Goal: Task Accomplishment & Management: Manage account settings

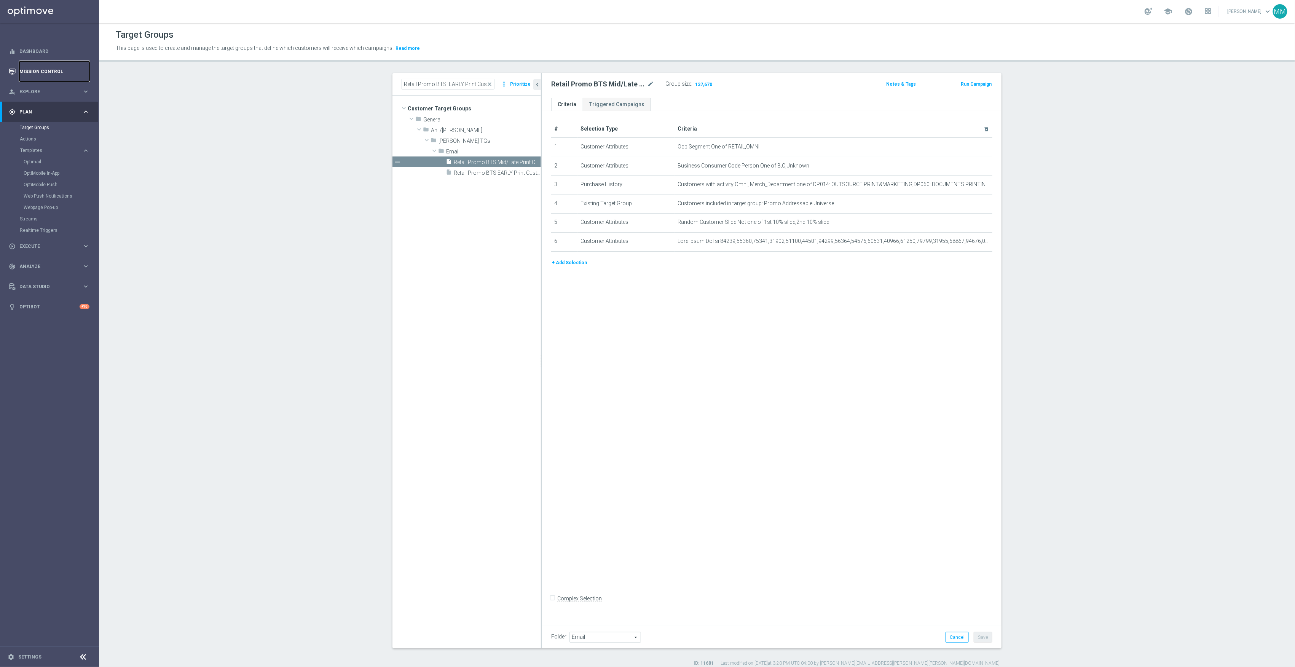
click at [55, 68] on link "Mission Control" at bounding box center [54, 71] width 70 height 20
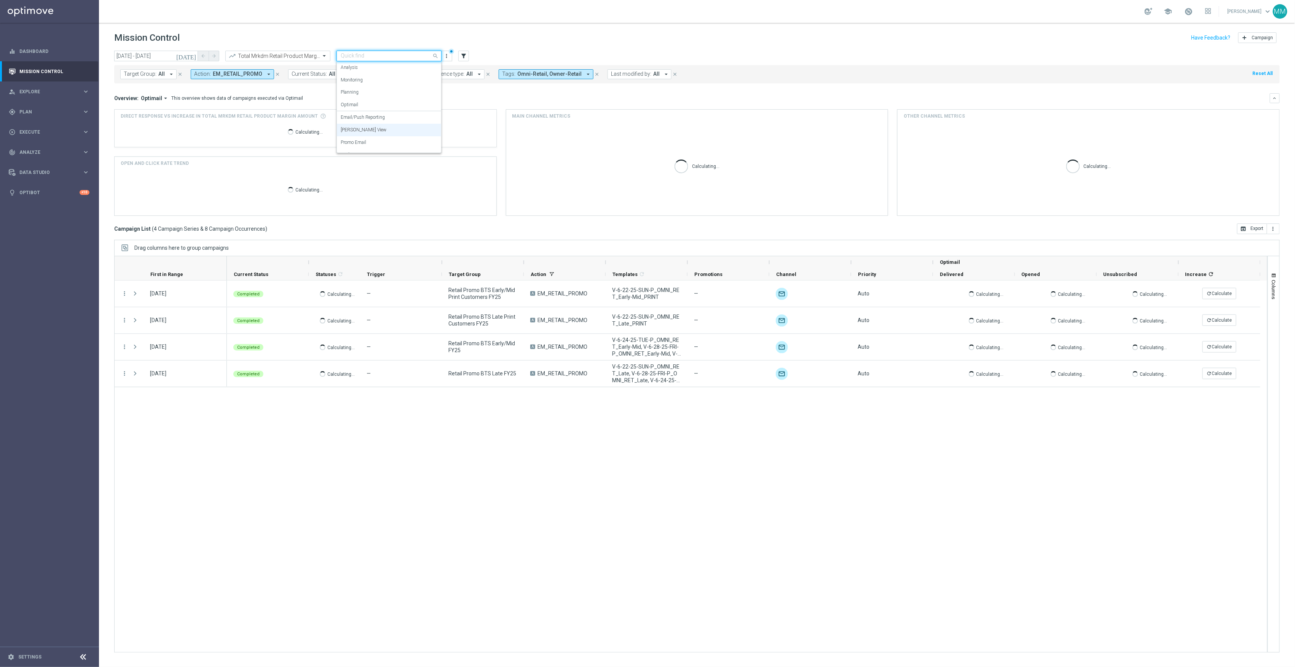
click at [375, 55] on input "text" at bounding box center [381, 56] width 81 height 6
click at [378, 142] on div "Promo Email" at bounding box center [389, 142] width 97 height 13
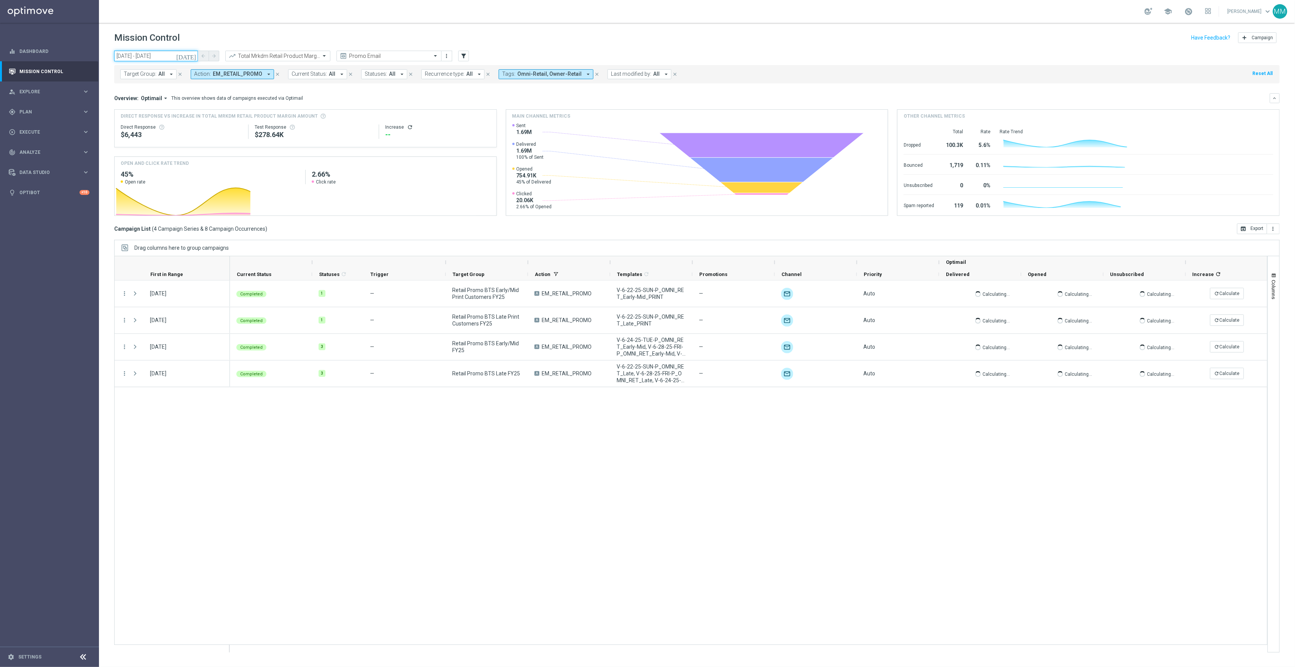
click at [167, 57] on input "[DATE] - [DATE]" at bounding box center [156, 56] width 84 height 11
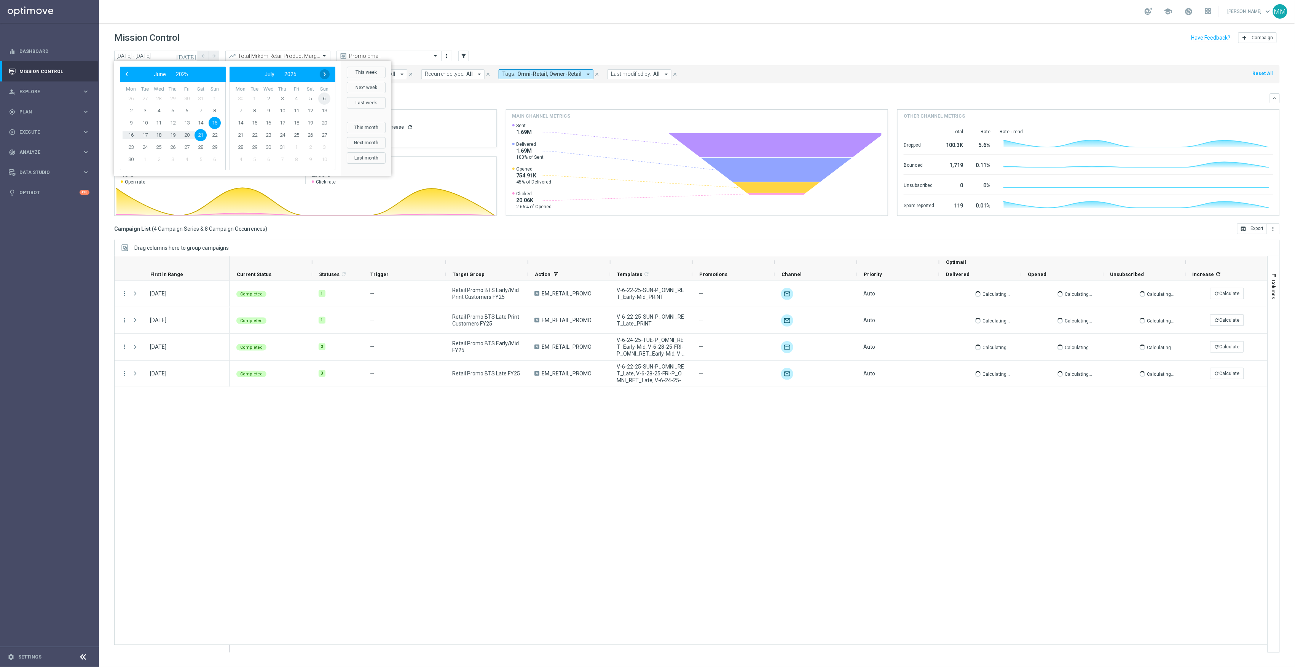
click at [324, 74] on span "›" at bounding box center [325, 74] width 10 height 10
click at [218, 133] on span "27" at bounding box center [215, 135] width 12 height 12
click at [313, 98] on span "2" at bounding box center [310, 98] width 12 height 12
type input "[DATE] - [DATE]"
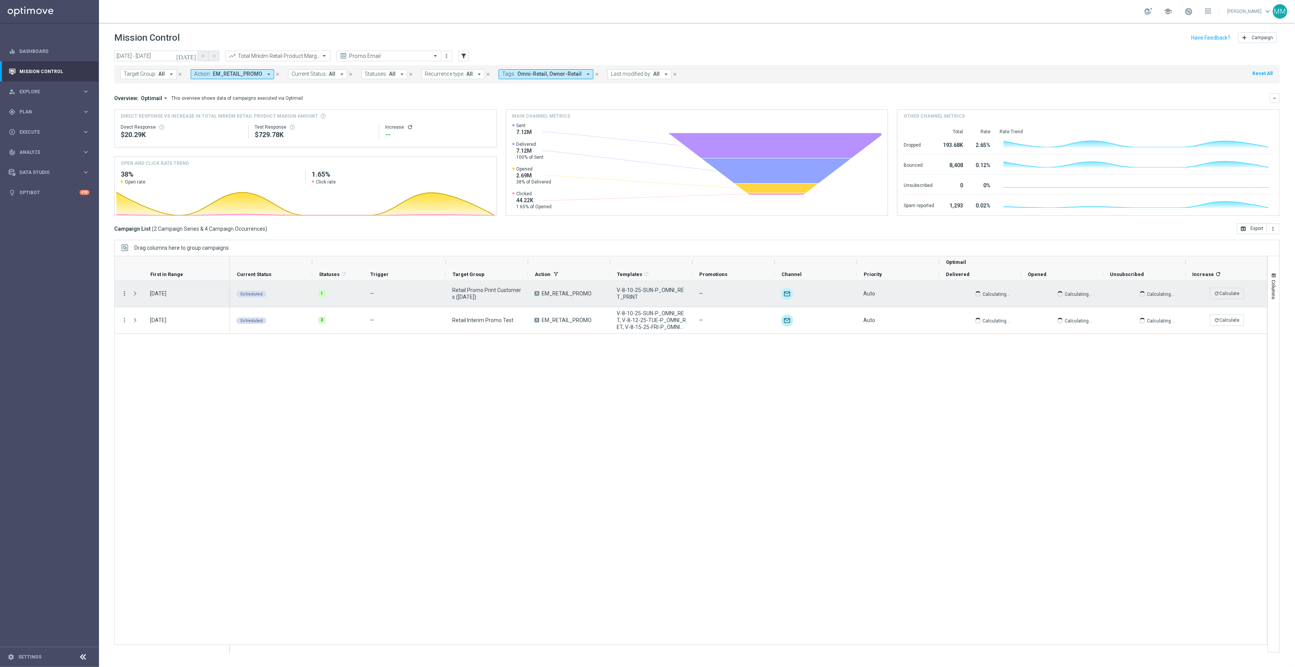
click at [124, 293] on icon "more_vert" at bounding box center [124, 293] width 7 height 7
click at [179, 316] on div "send Channel Metrics" at bounding box center [171, 320] width 86 height 11
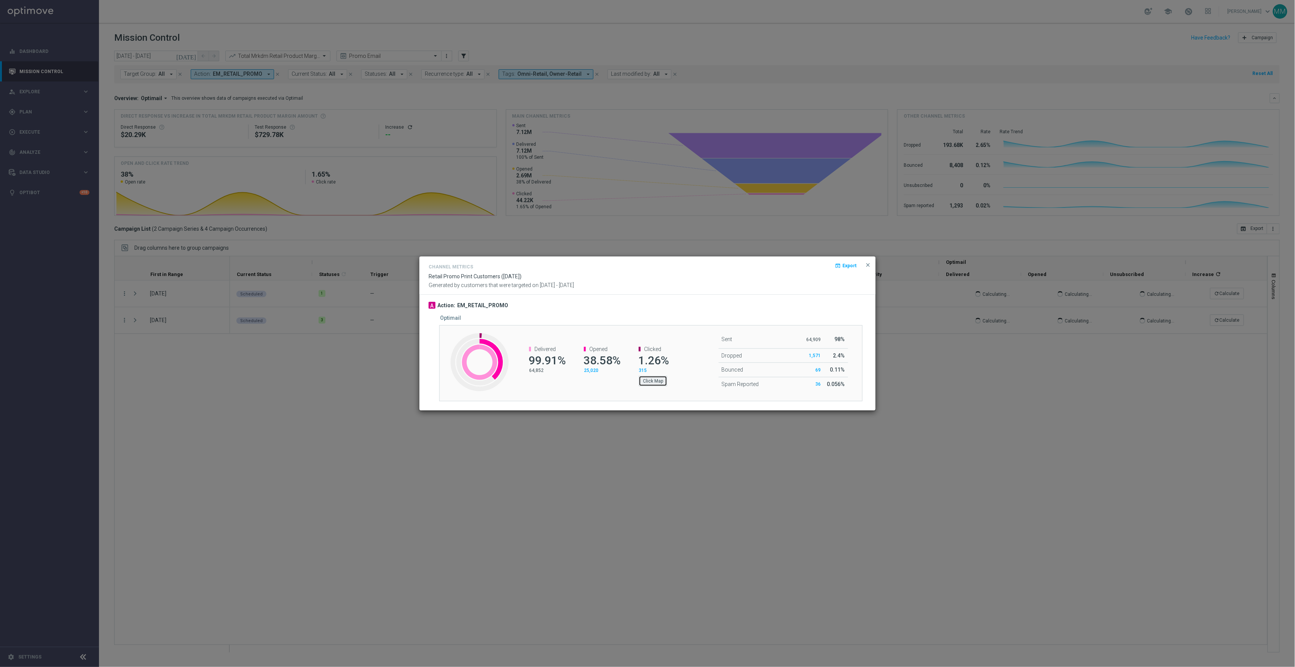
click at [664, 384] on button "Click Map" at bounding box center [653, 381] width 29 height 11
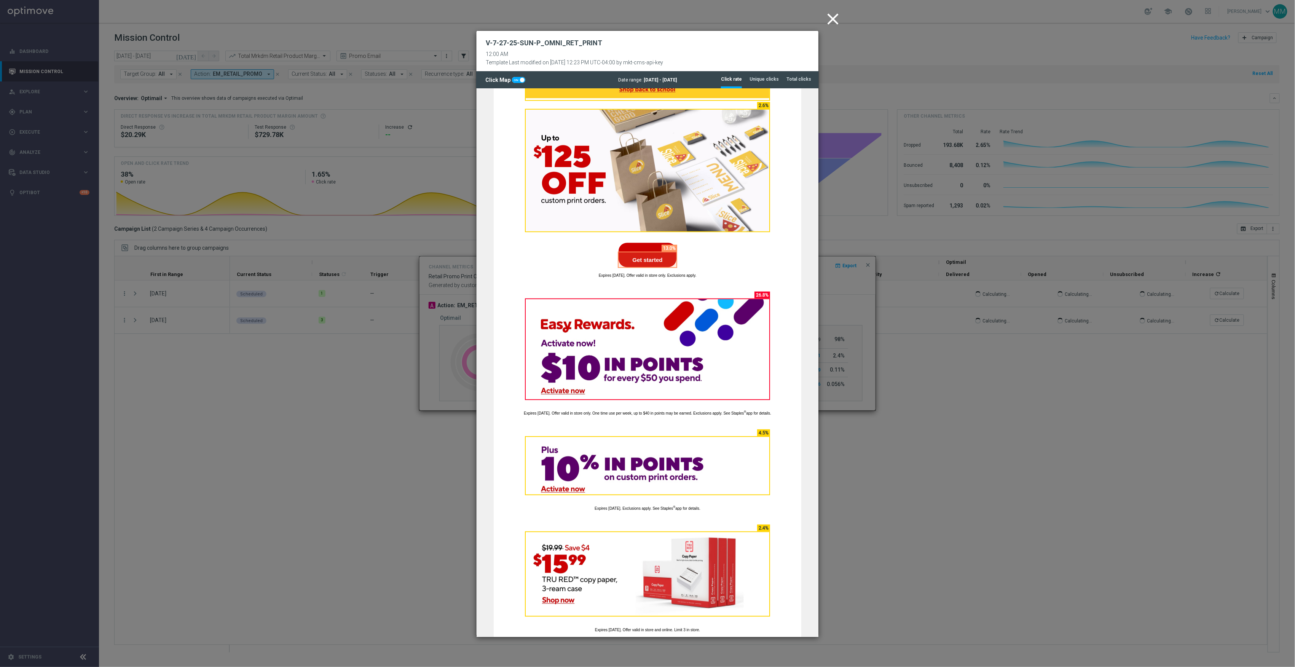
scroll to position [254, 0]
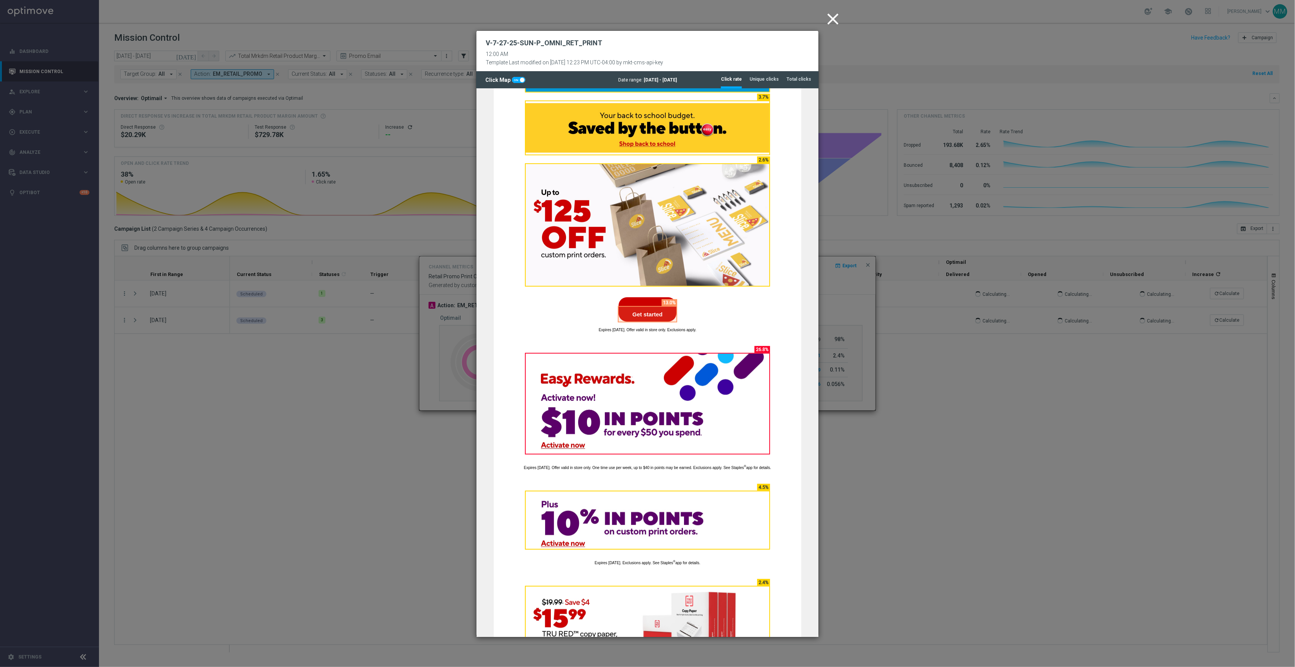
drag, startPoint x: 834, startPoint y: 22, endPoint x: 836, endPoint y: 31, distance: 9.3
click at [834, 22] on icon "close" at bounding box center [832, 19] width 19 height 19
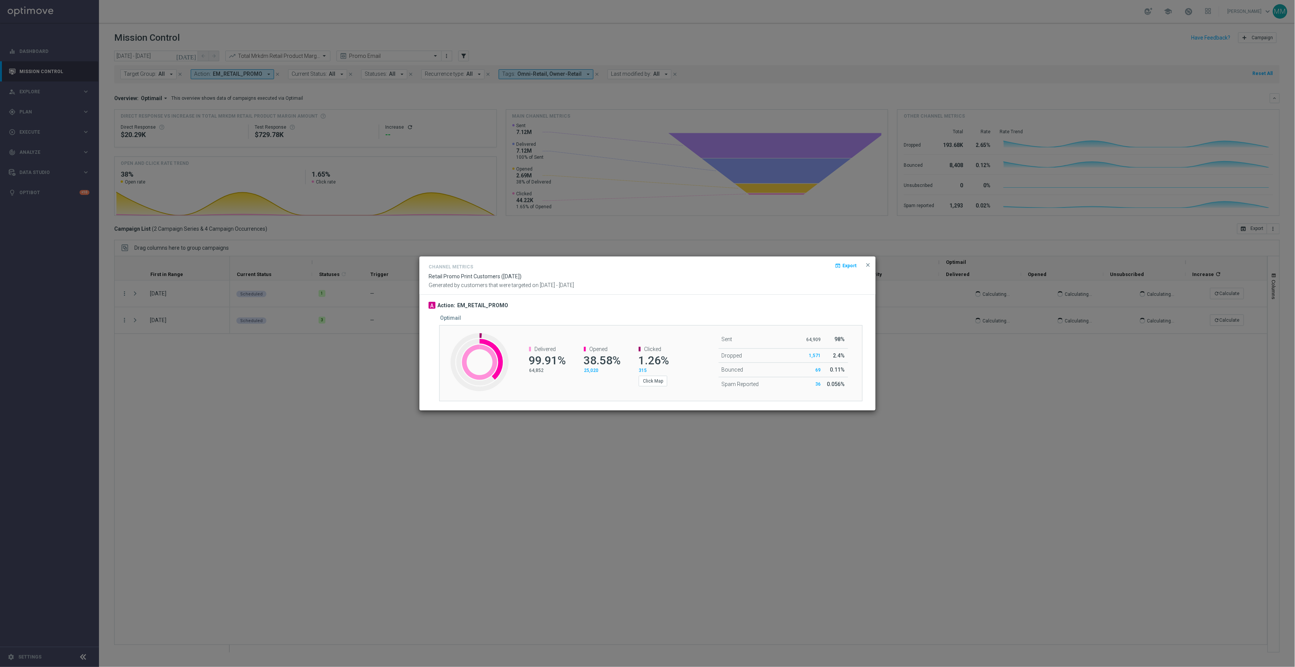
click at [871, 268] on button "close" at bounding box center [868, 264] width 8 height 9
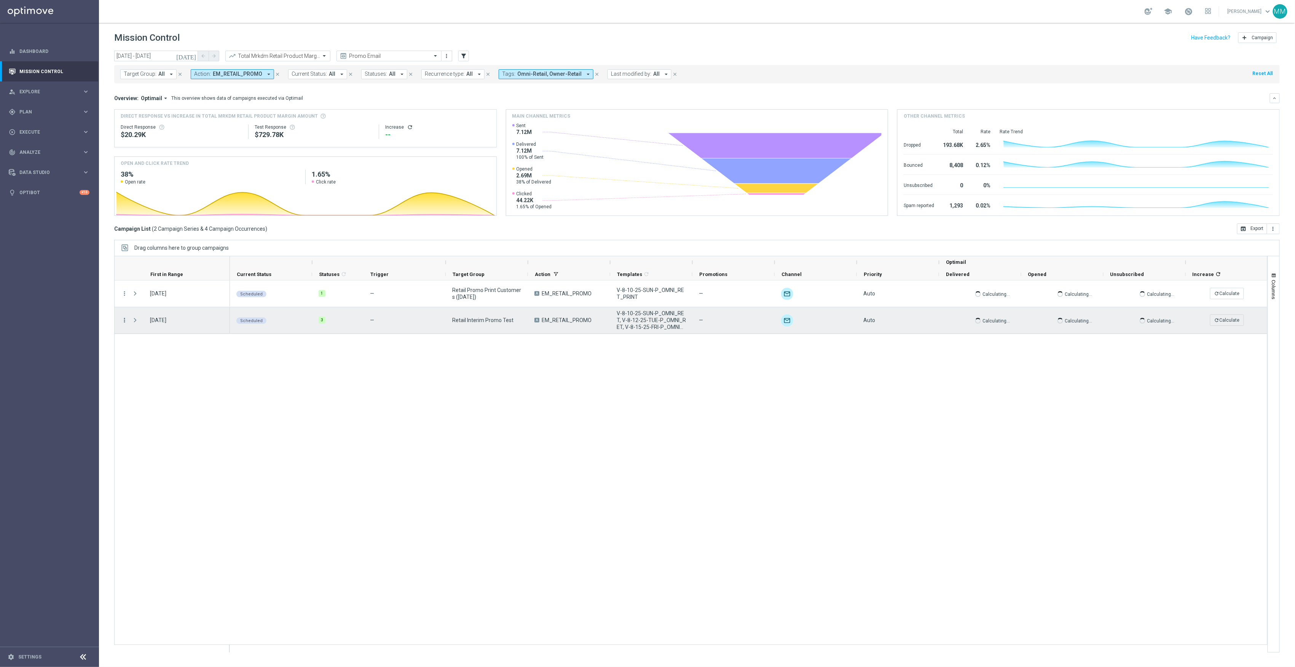
click at [124, 320] on icon "more_vert" at bounding box center [124, 320] width 7 height 7
click at [177, 348] on div "Channel Metrics" at bounding box center [175, 346] width 71 height 5
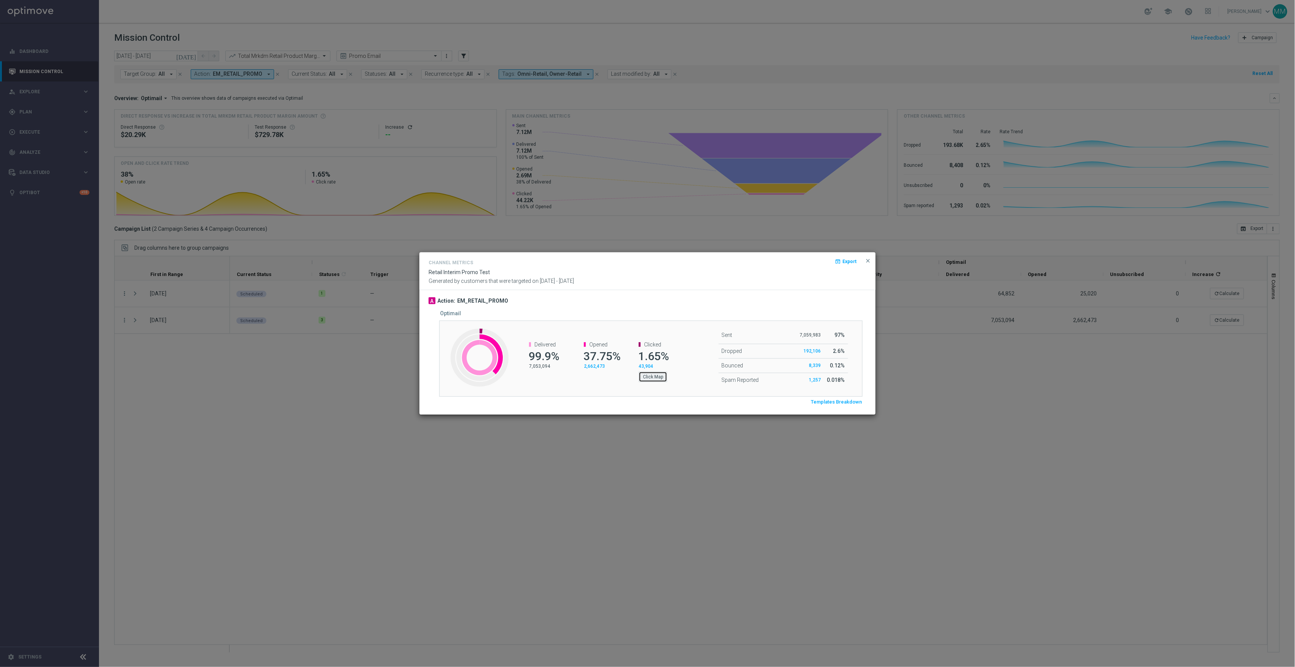
click at [660, 374] on button "Click Map" at bounding box center [653, 376] width 29 height 11
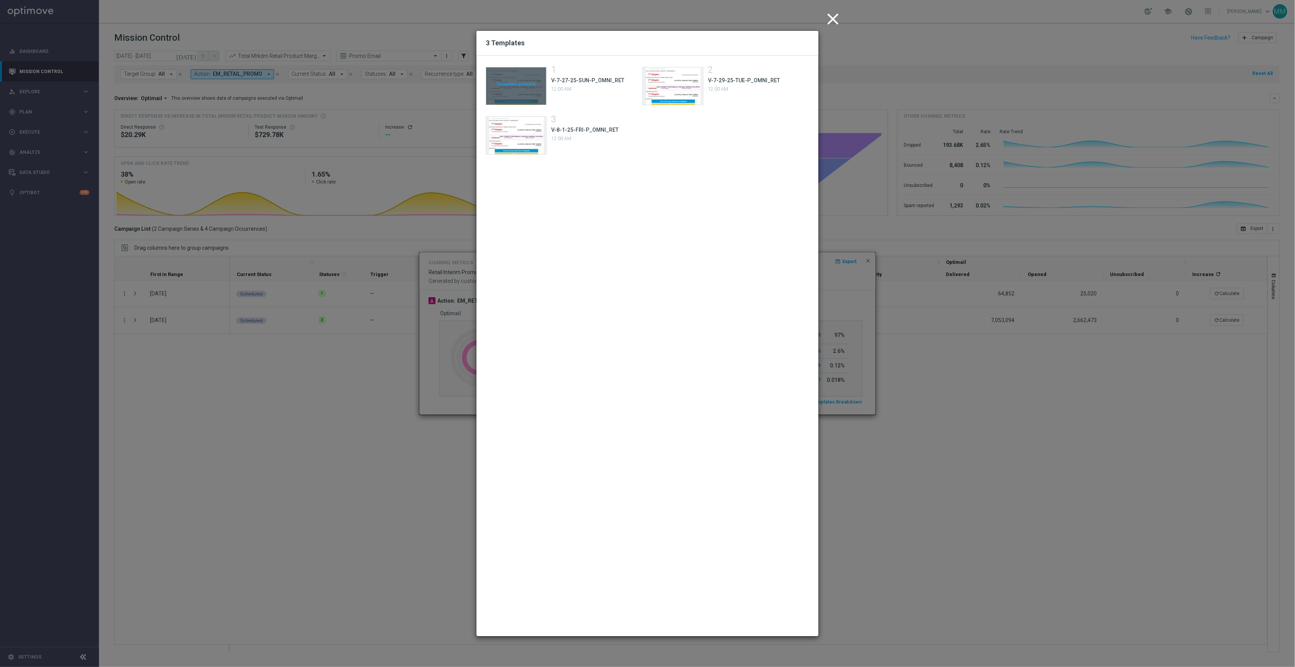
click at [527, 88] on div "Template preview" at bounding box center [516, 85] width 60 height 37
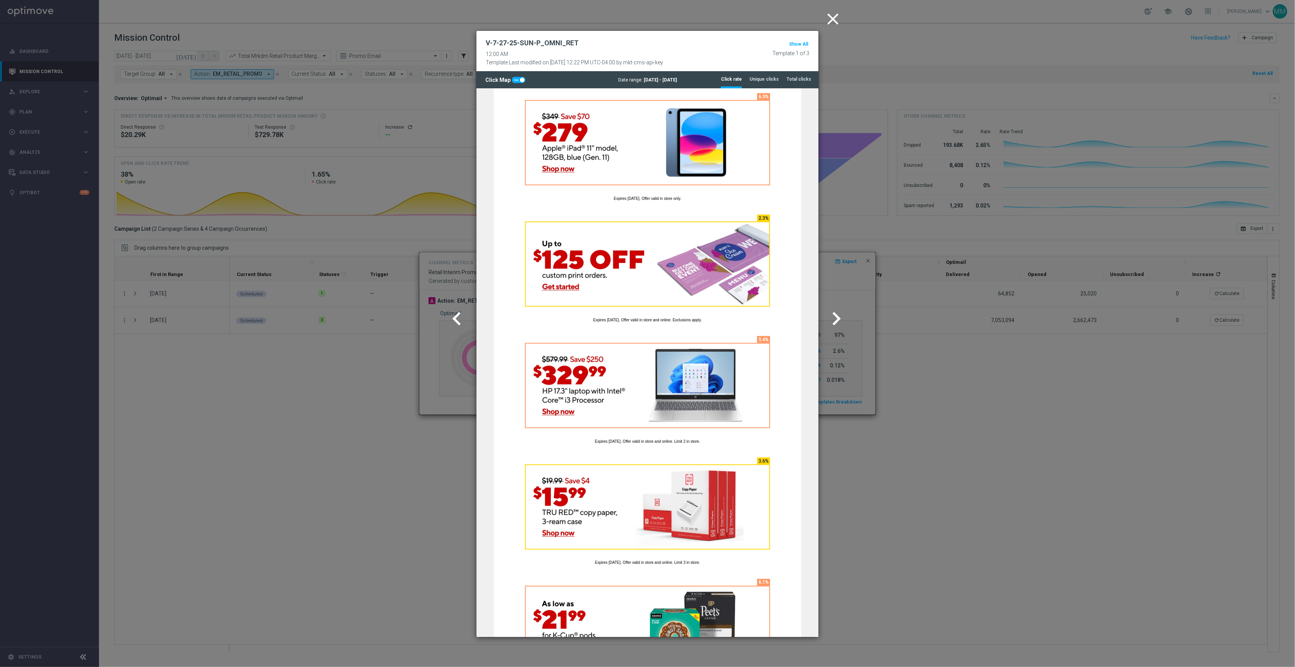
scroll to position [710, 0]
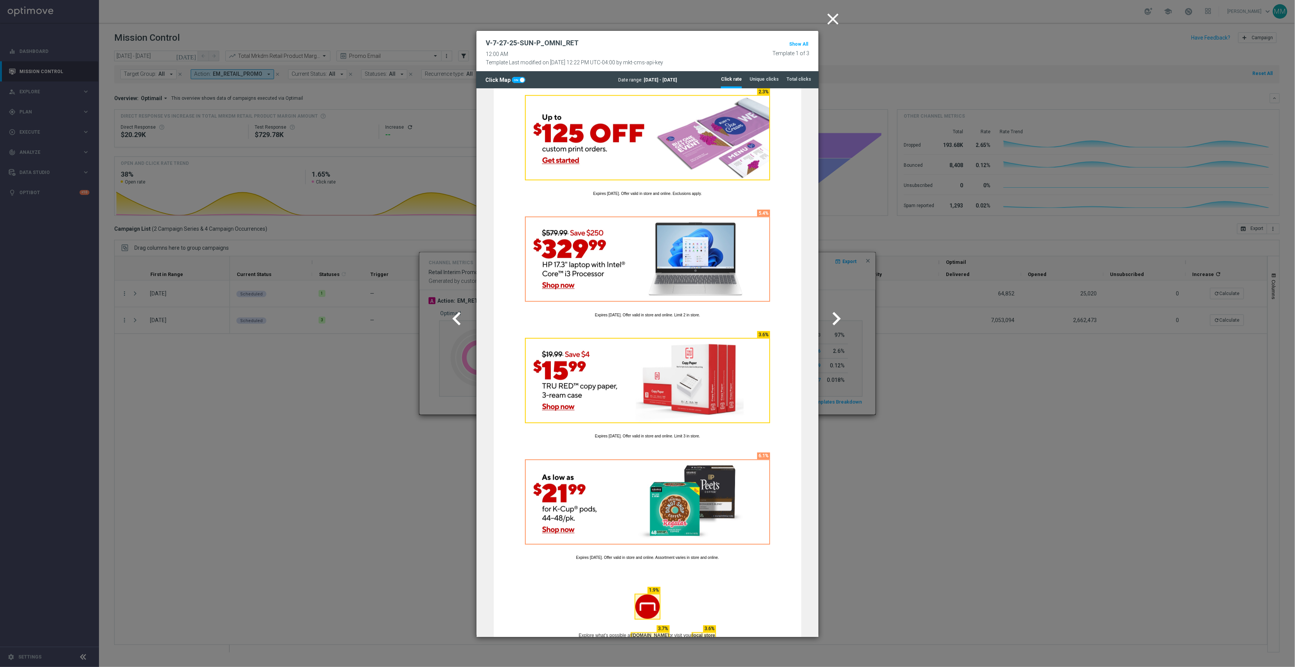
click at [839, 319] on icon "chevron_right" at bounding box center [836, 318] width 27 height 27
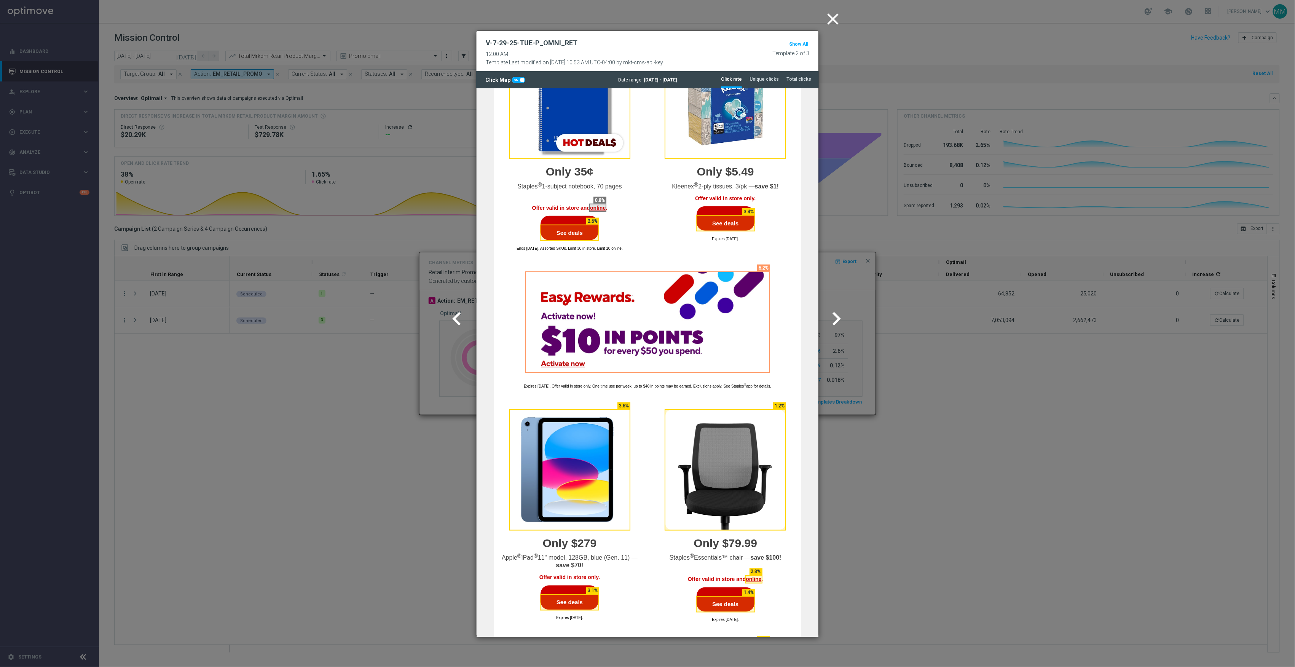
scroll to position [507, 0]
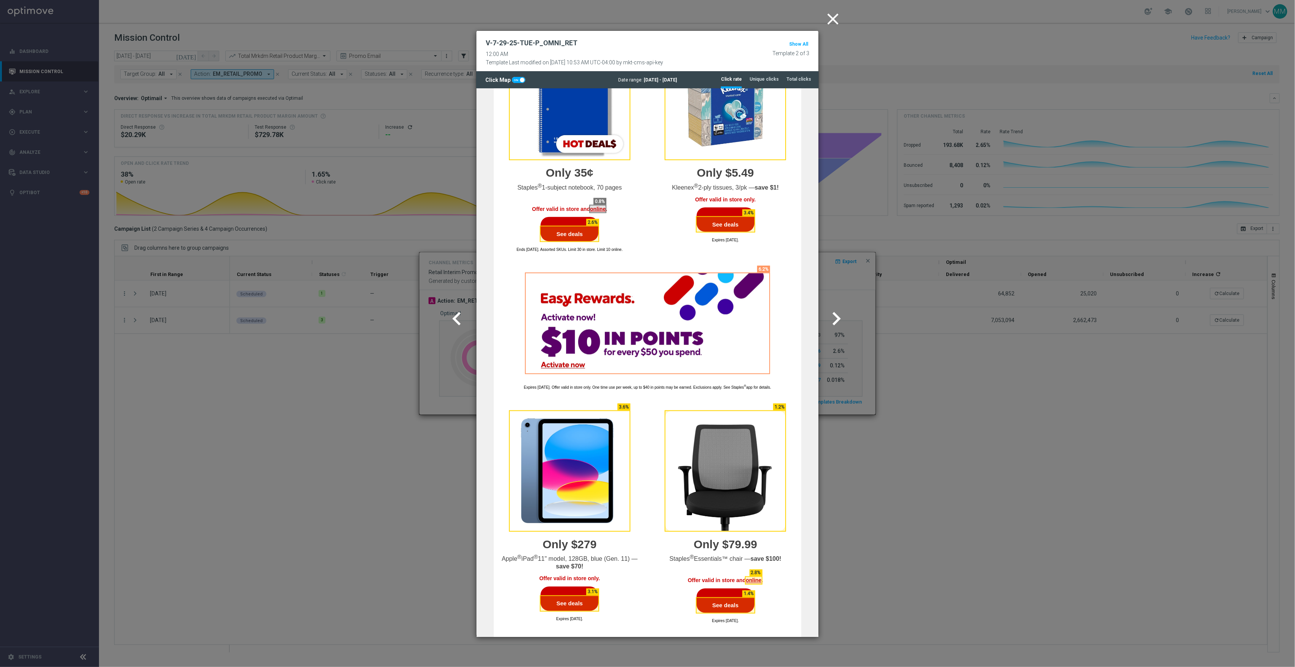
click at [459, 310] on icon "chevron_left" at bounding box center [456, 318] width 27 height 27
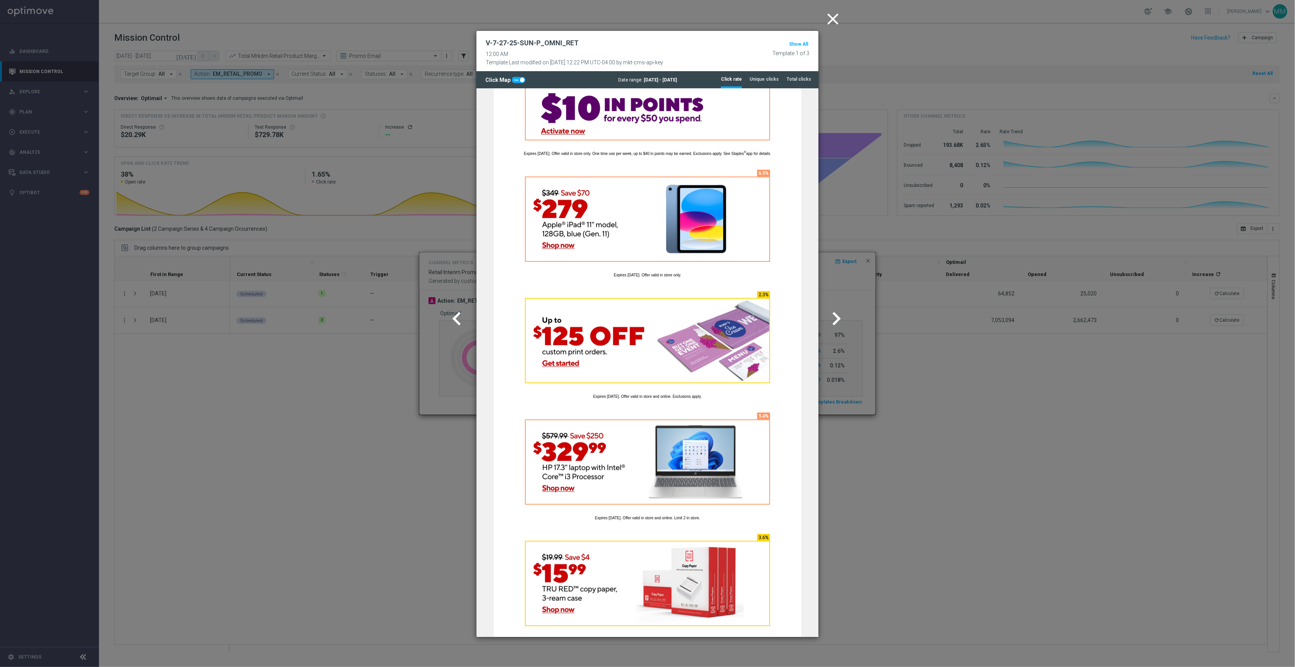
click at [848, 311] on icon "chevron_right" at bounding box center [836, 318] width 27 height 27
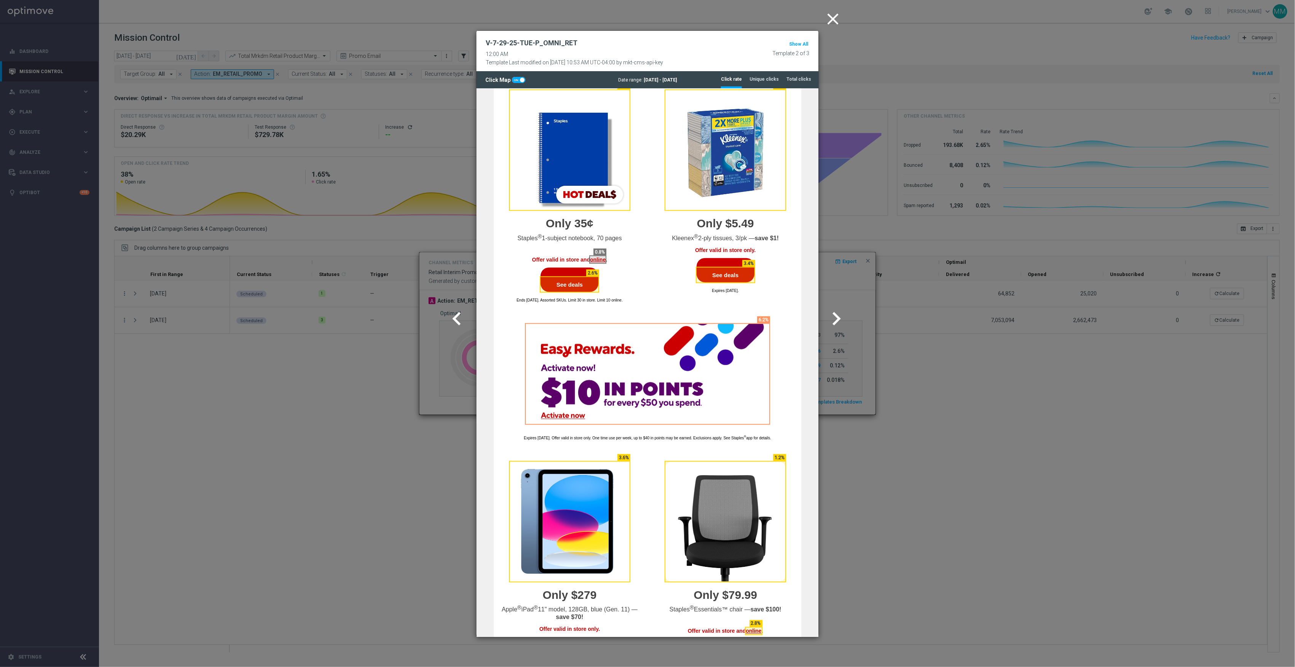
scroll to position [761, 0]
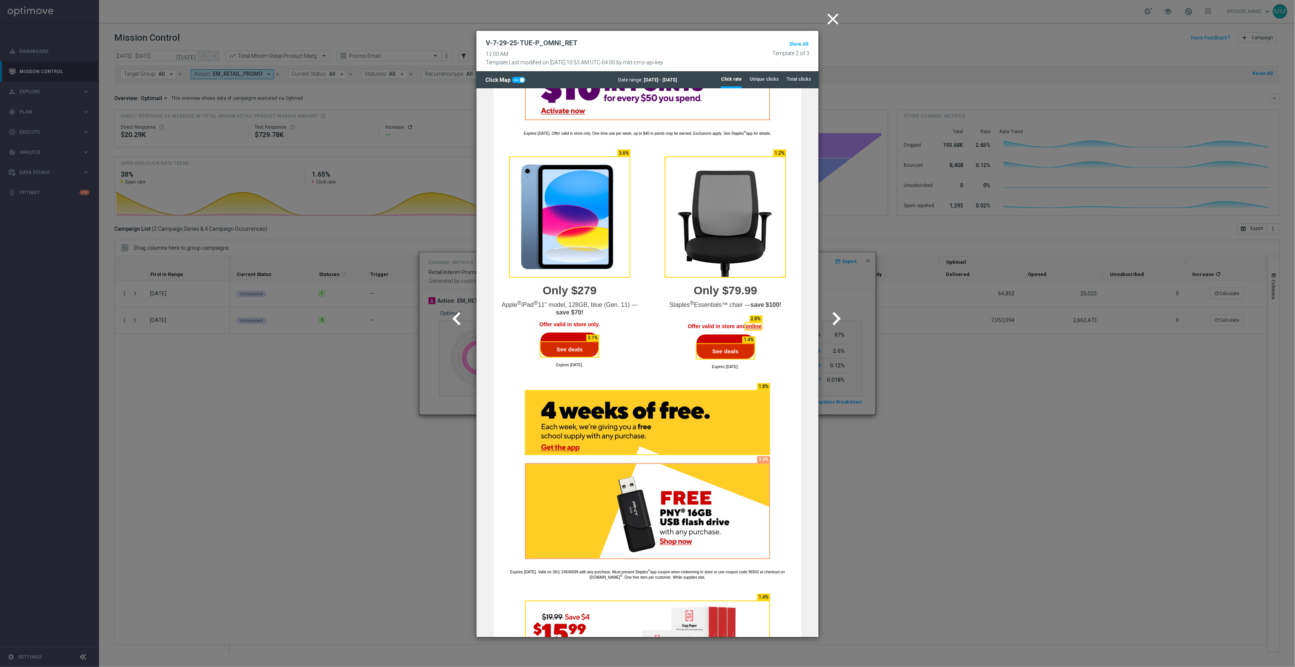
click at [829, 308] on icon "chevron_right" at bounding box center [836, 318] width 27 height 27
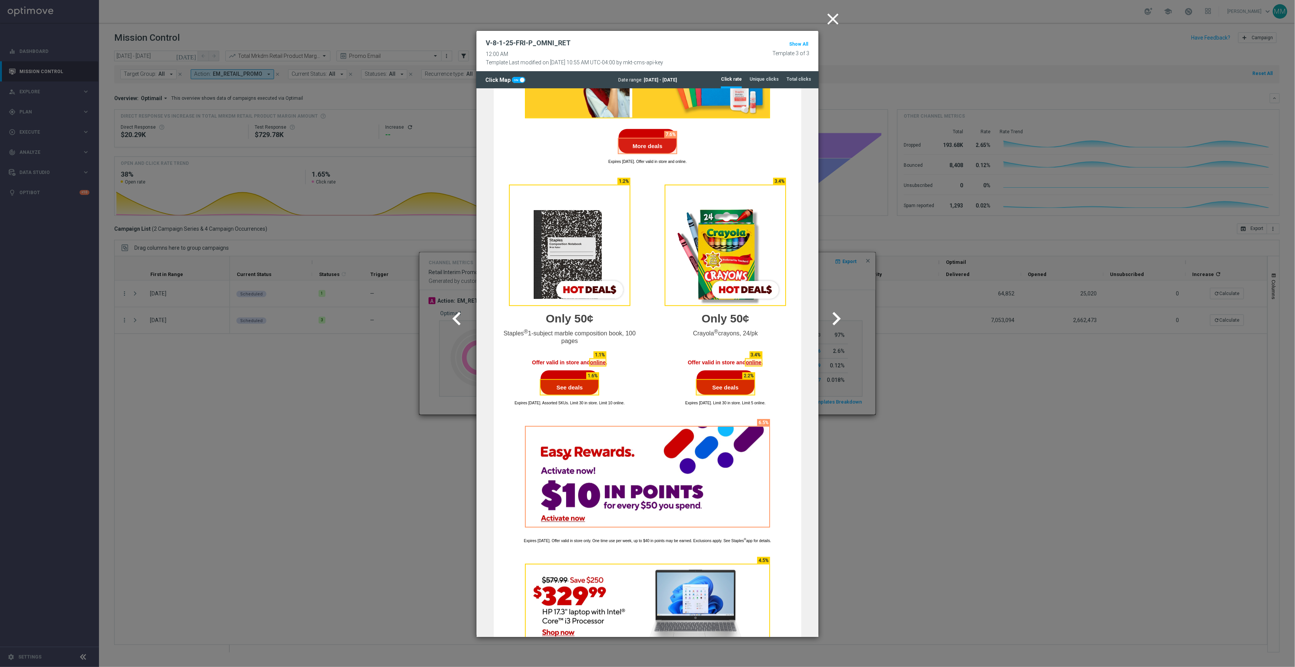
scroll to position [361, 0]
click at [457, 308] on icon "chevron_left" at bounding box center [456, 318] width 27 height 27
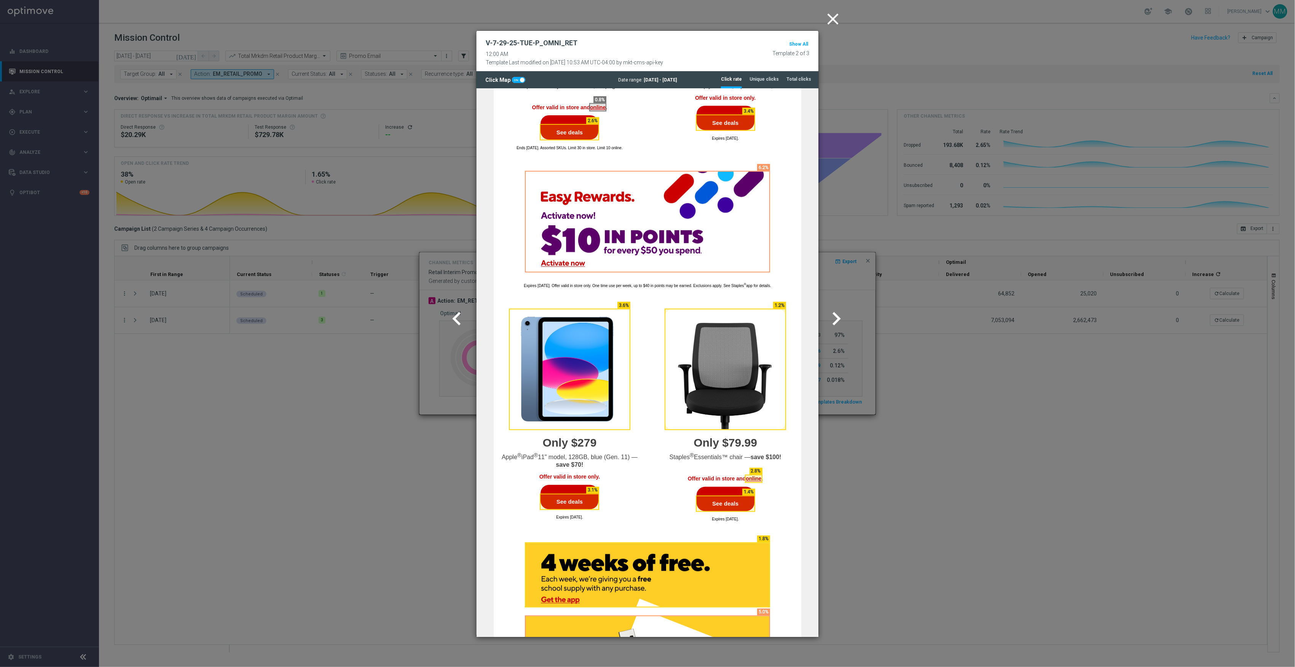
scroll to position [761, 0]
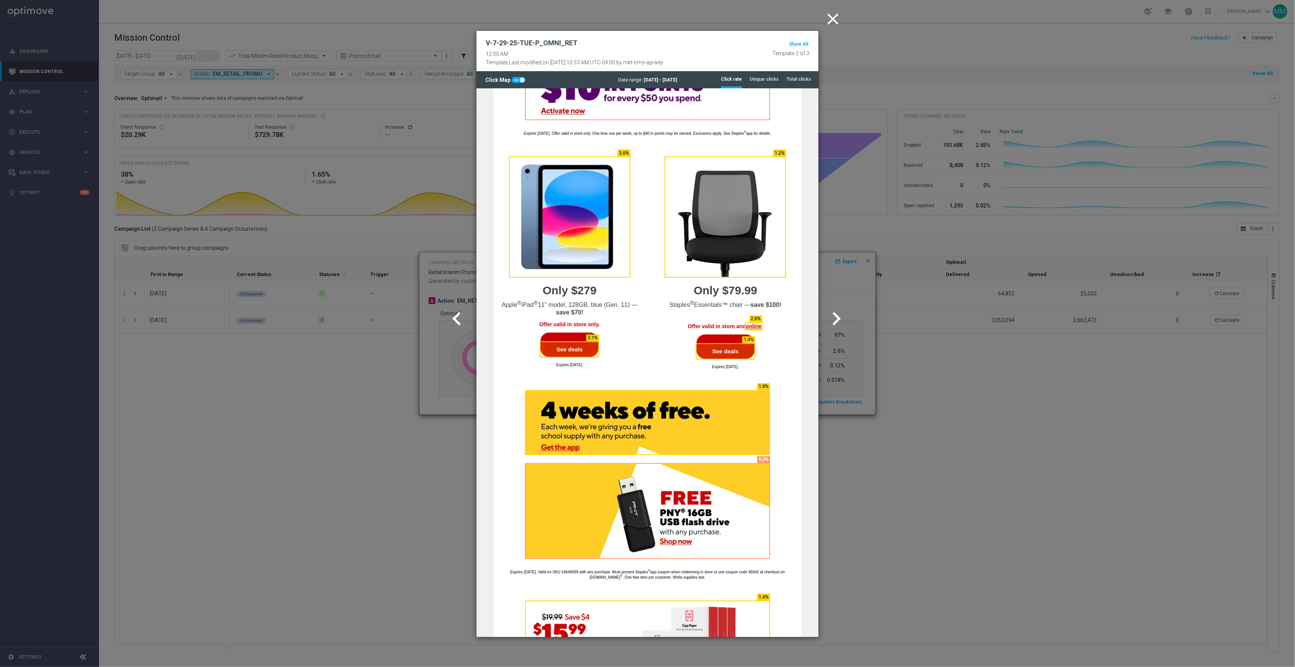
click at [838, 314] on icon "chevron_right" at bounding box center [836, 318] width 27 height 27
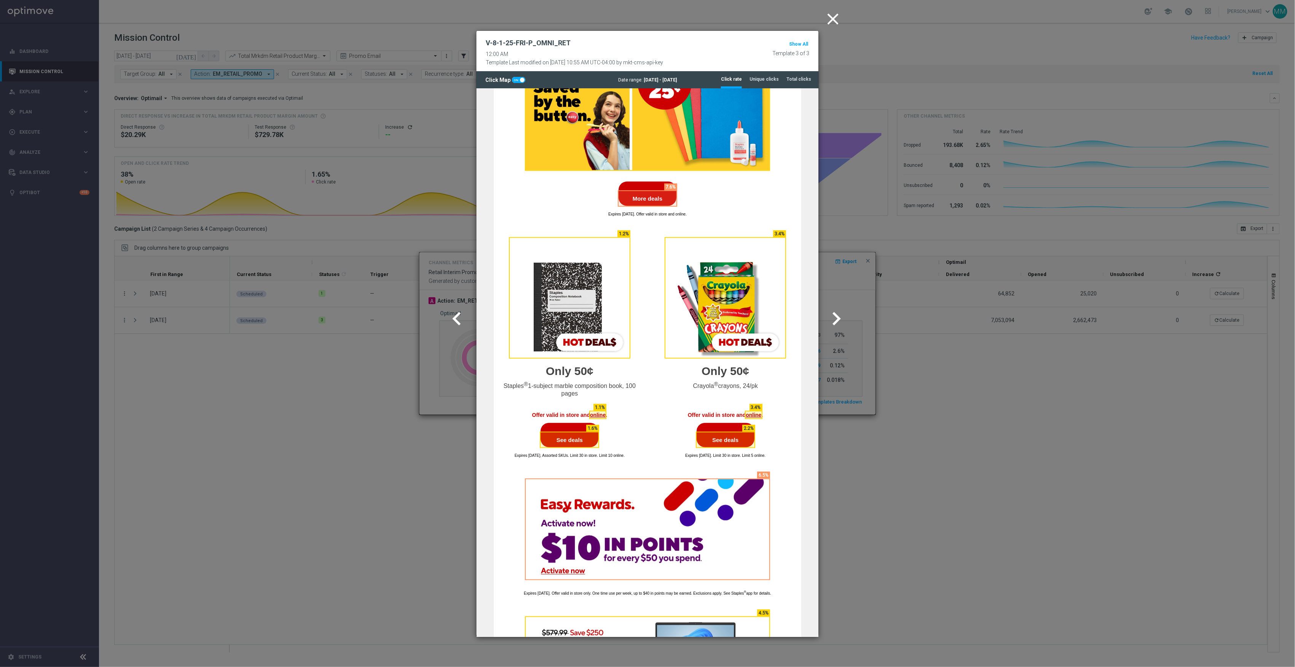
scroll to position [406, 0]
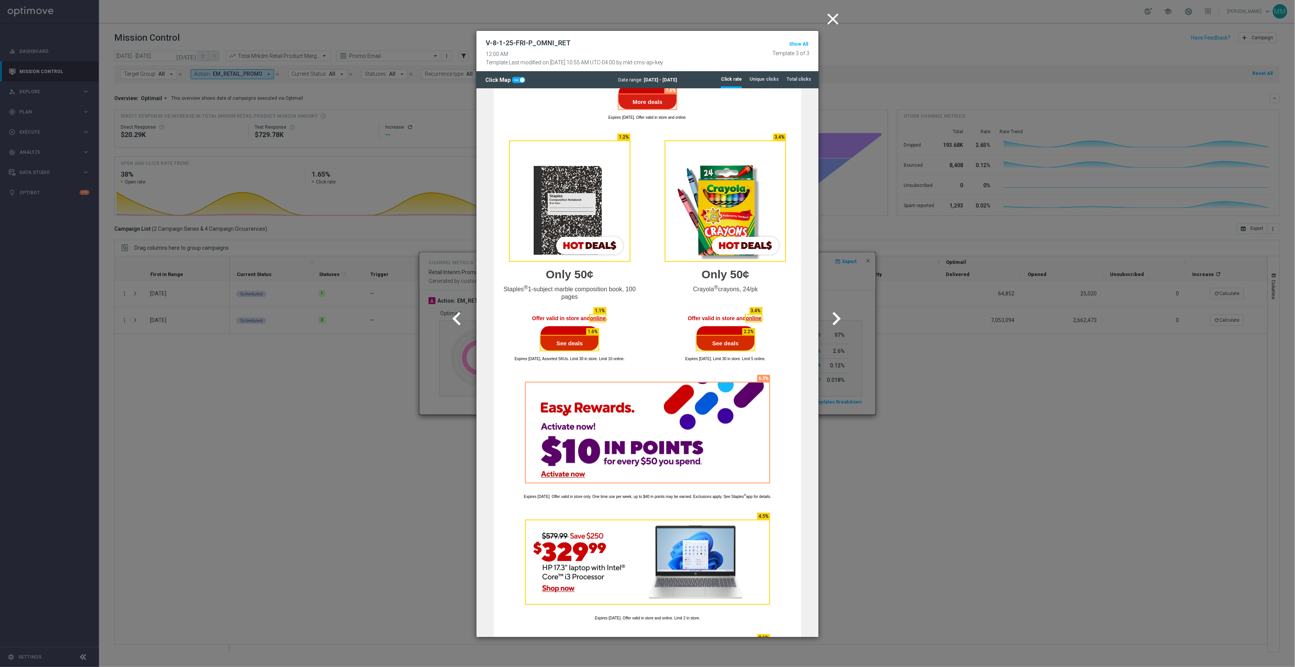
click at [829, 329] on icon "chevron_right" at bounding box center [836, 318] width 27 height 27
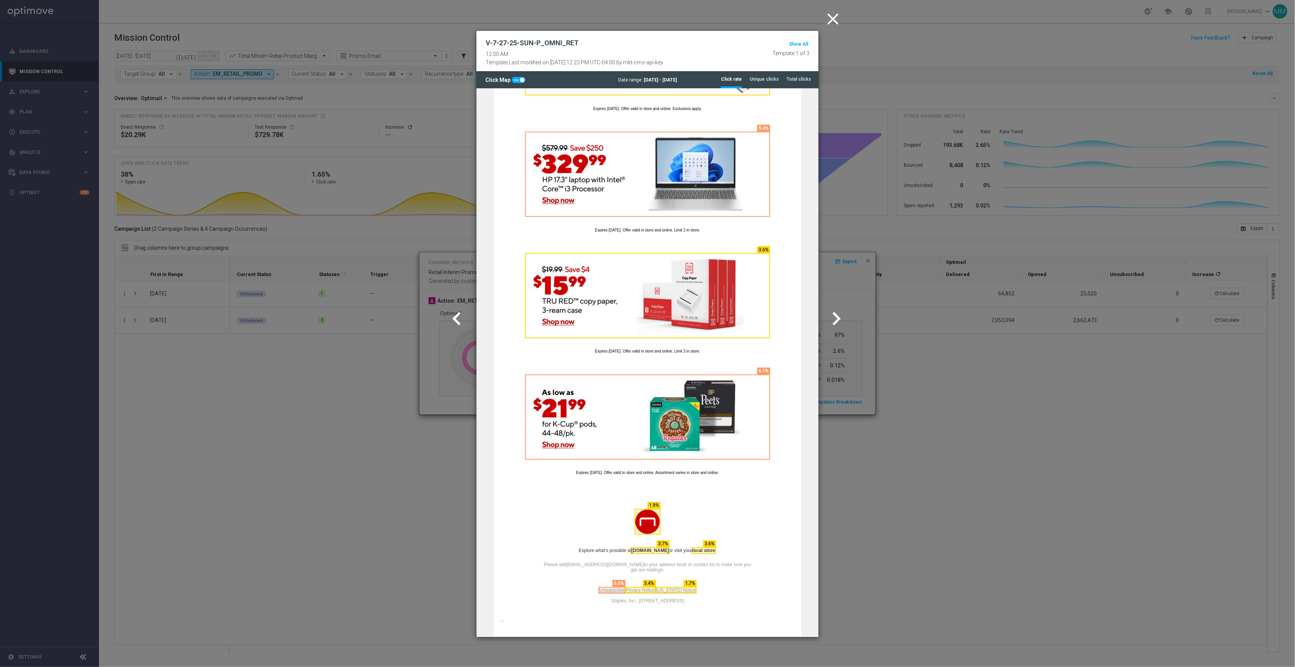
scroll to position [799, 0]
click at [833, 22] on icon "close" at bounding box center [832, 19] width 19 height 19
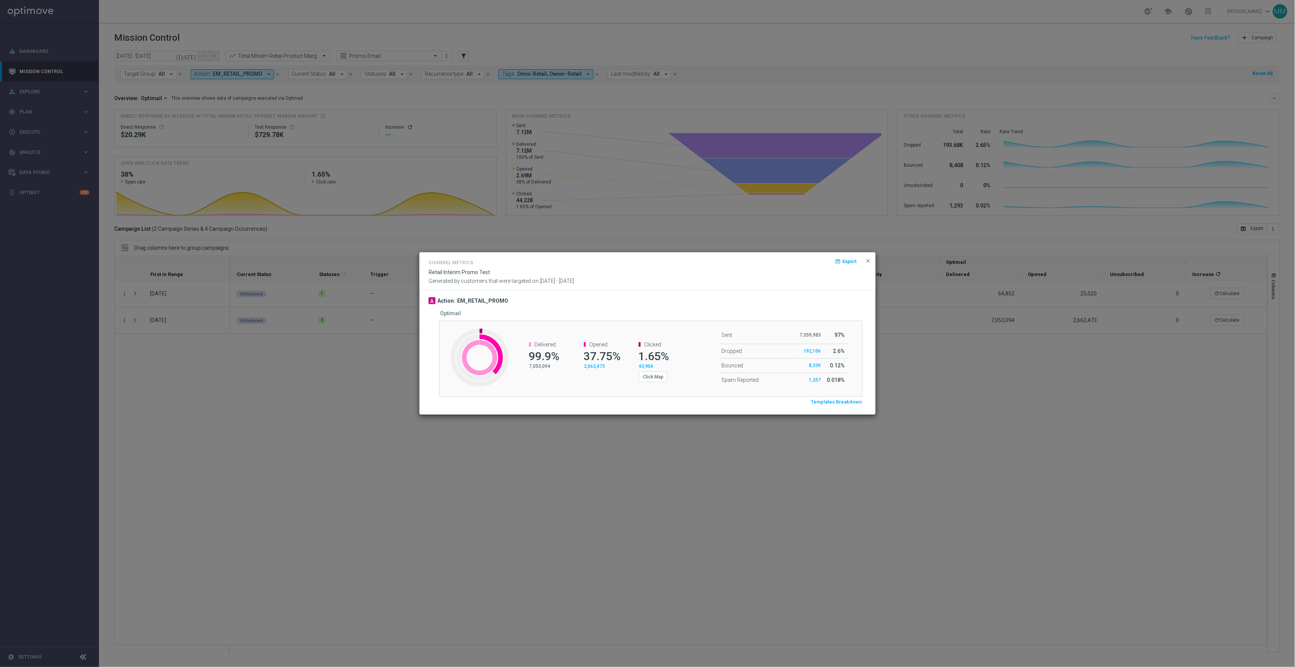
click at [871, 261] on button "close" at bounding box center [868, 260] width 8 height 9
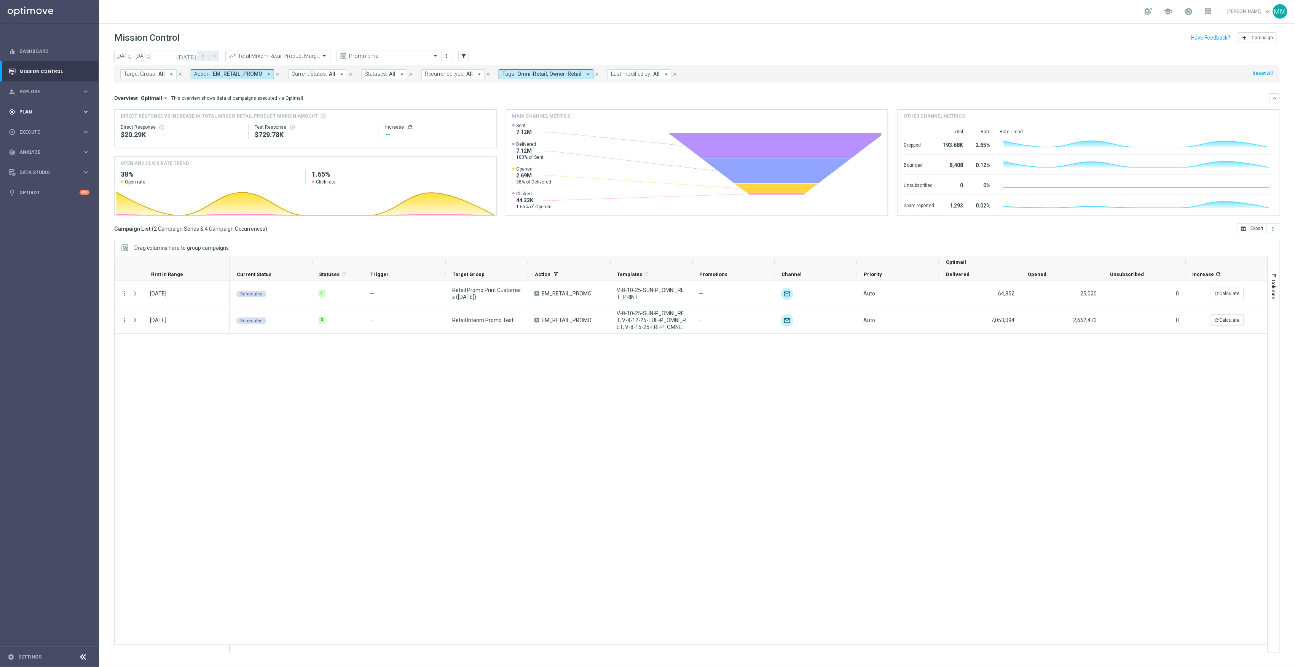
click at [61, 102] on div "gps_fixed Plan keyboard_arrow_right" at bounding box center [49, 112] width 98 height 20
click at [41, 126] on link "Target Groups" at bounding box center [49, 127] width 59 height 6
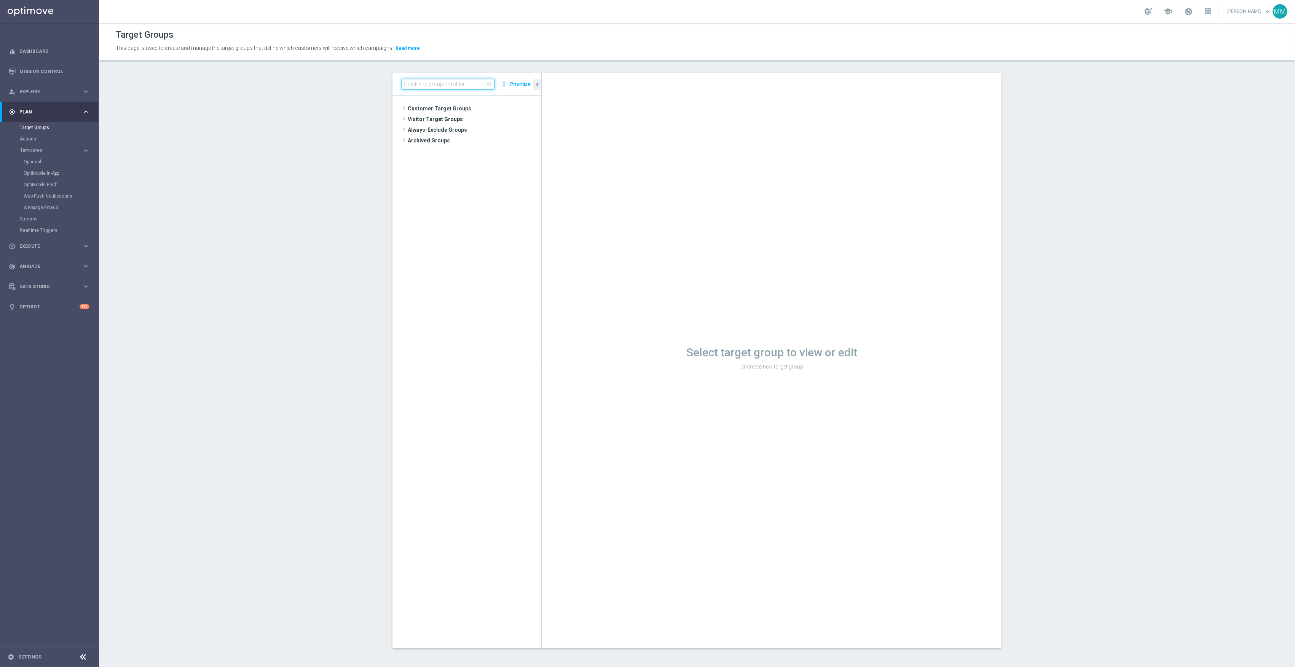
click at [461, 86] on input at bounding box center [448, 84] width 93 height 11
paste input "20250801_PUSH_ Android _OfficeSupplies_OhioTaxFreeBTS"
click at [454, 145] on div "insert_drive_file 20250801_PUSH_ Android _OfficeSupplies_OhioTaxFreeBTS" at bounding box center [476, 140] width 93 height 11
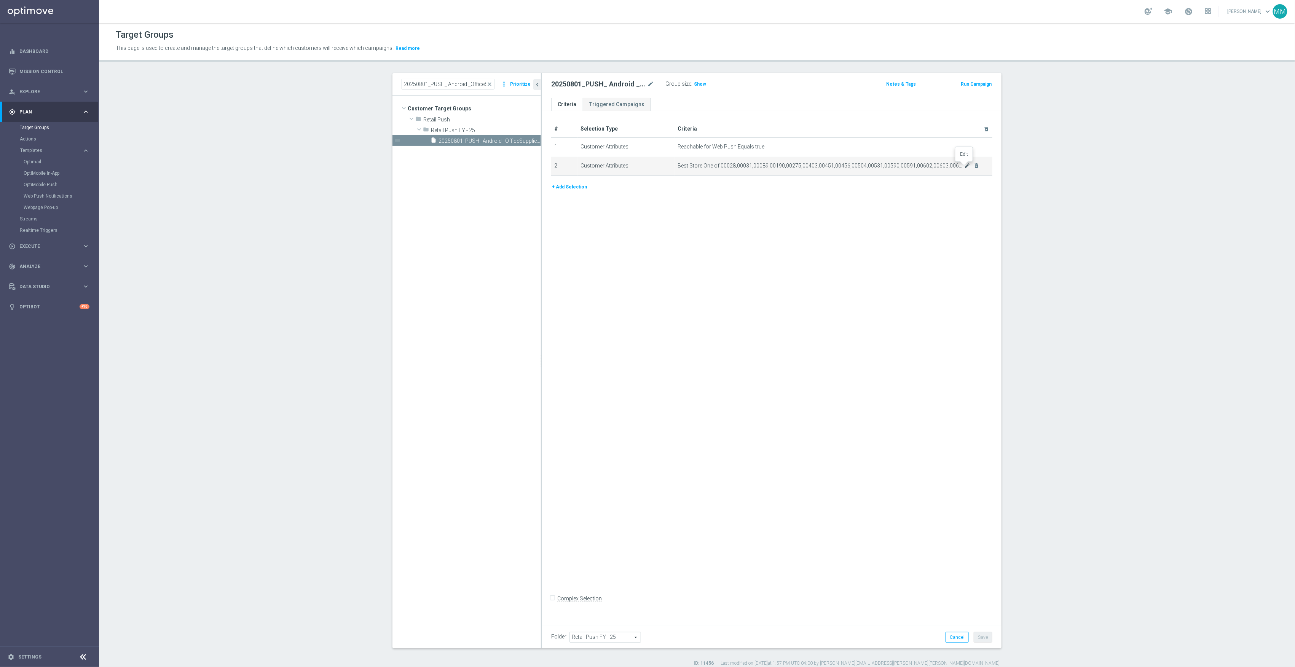
click at [965, 166] on icon "mode_edit" at bounding box center [968, 166] width 6 height 6
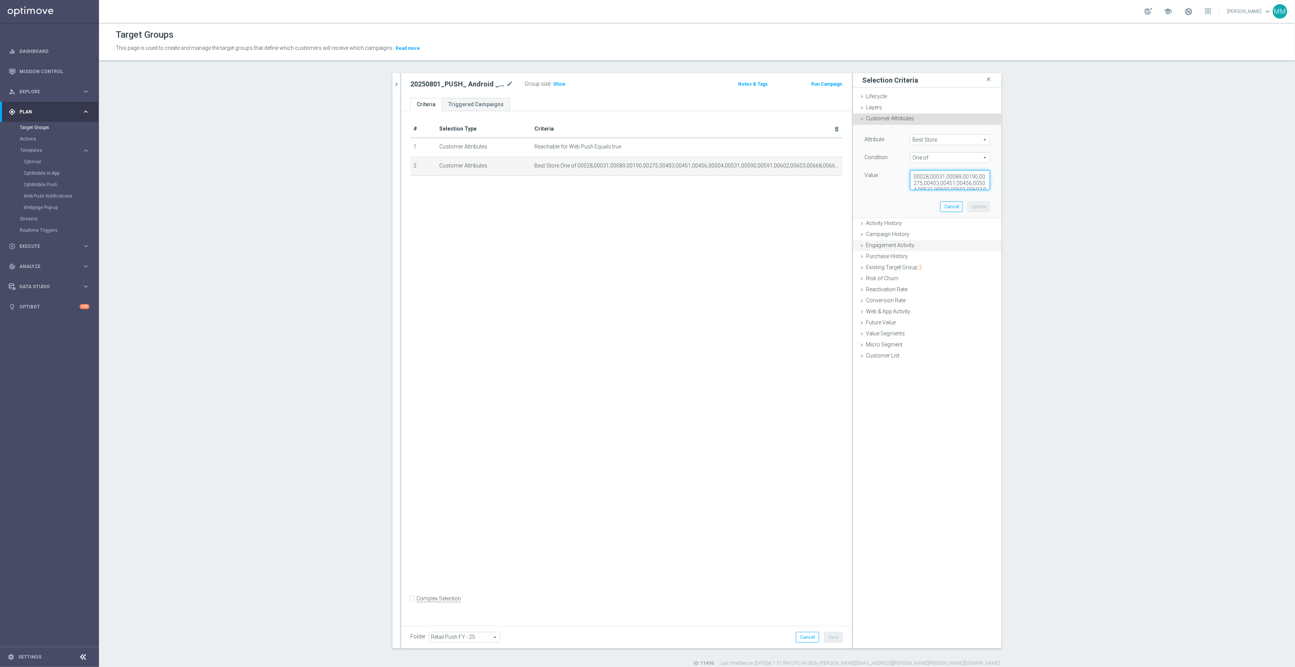
scroll to position [45, 0]
drag, startPoint x: 908, startPoint y: 177, endPoint x: 1017, endPoint y: 265, distance: 140.2
click at [1017, 265] on section "20250801_PUSH_ Android _OfficeSupplies_OhioTaxFreeBTS close more_vert Prioritiz…" at bounding box center [697, 369] width 1196 height 593
click at [393, 85] on icon "chevron_right" at bounding box center [396, 84] width 7 height 7
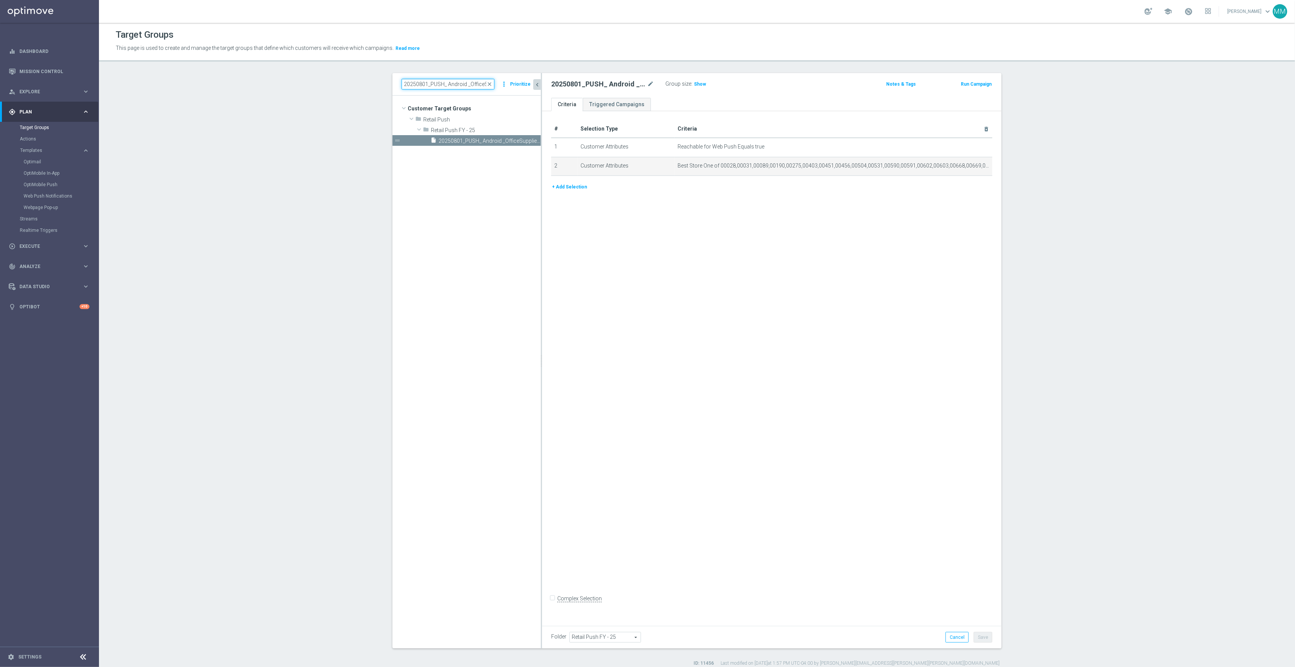
click at [436, 83] on input "20250801_PUSH_ Android _OfficeSupplies_OhioTaxFreeBTS" at bounding box center [448, 84] width 93 height 11
drag, startPoint x: 417, startPoint y: 84, endPoint x: 595, endPoint y: 109, distance: 179.8
click at [595, 109] on as-split "20250801_PUSH_ Android _OfficeSupplies_OhioTaxFreeBTS close more_vert Prioritiz…" at bounding box center [696, 360] width 609 height 575
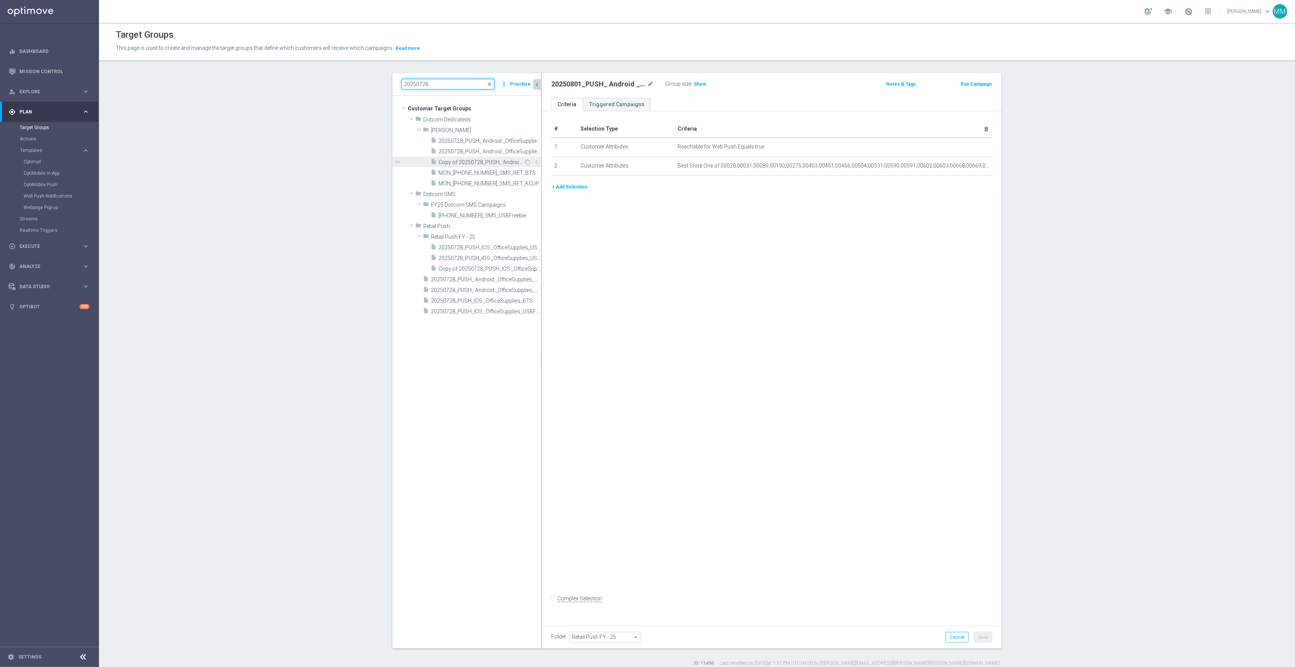
type input "20250728"
click at [505, 164] on span "Copy of 20250728_PUSH_ Android _OfficeSupplies_USBFreebie-Seed list Resend" at bounding box center [480, 162] width 85 height 6
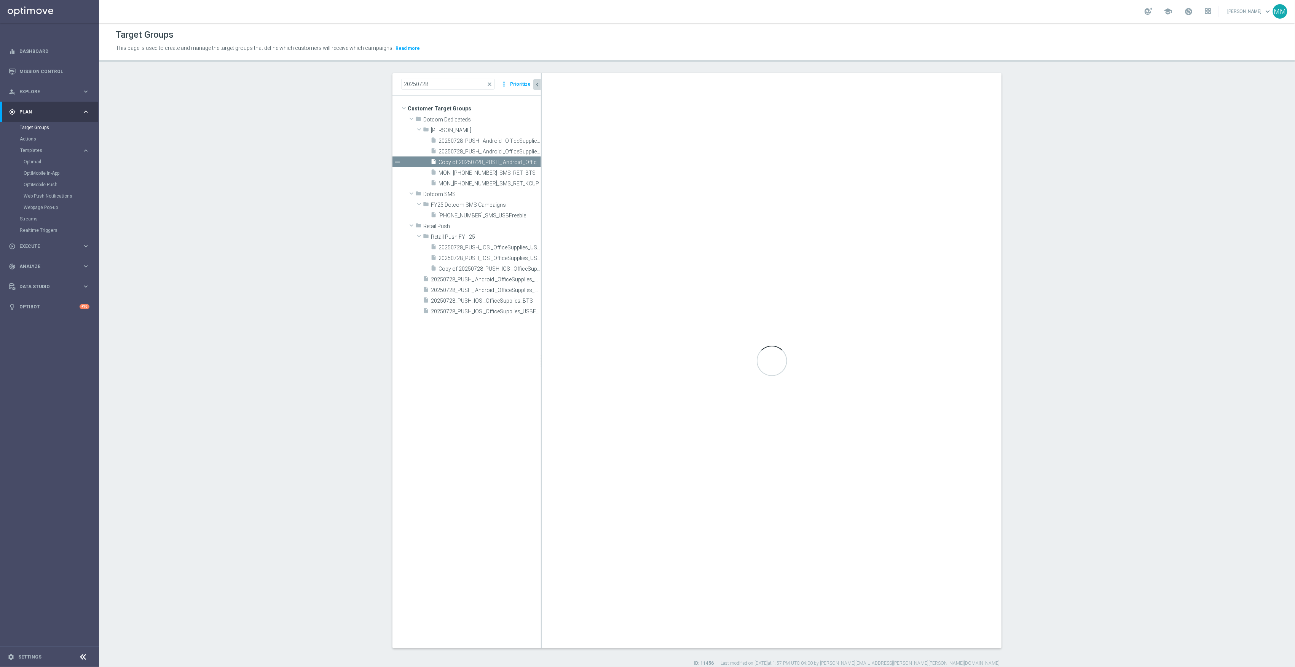
checkbox input "true"
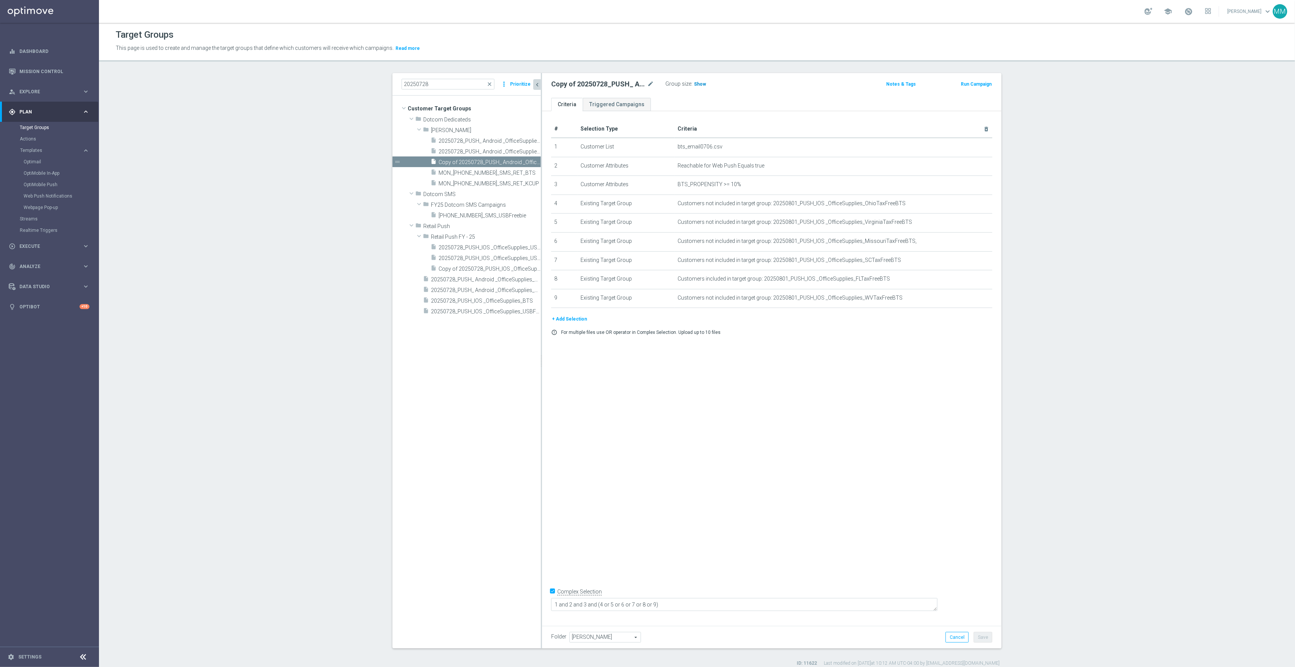
click at [693, 88] on h3 "Show" at bounding box center [700, 84] width 14 height 8
click at [496, 249] on span "20250728_PUSH_IOS _OfficeSupplies_USBFreebie-Seed list" at bounding box center [480, 247] width 85 height 6
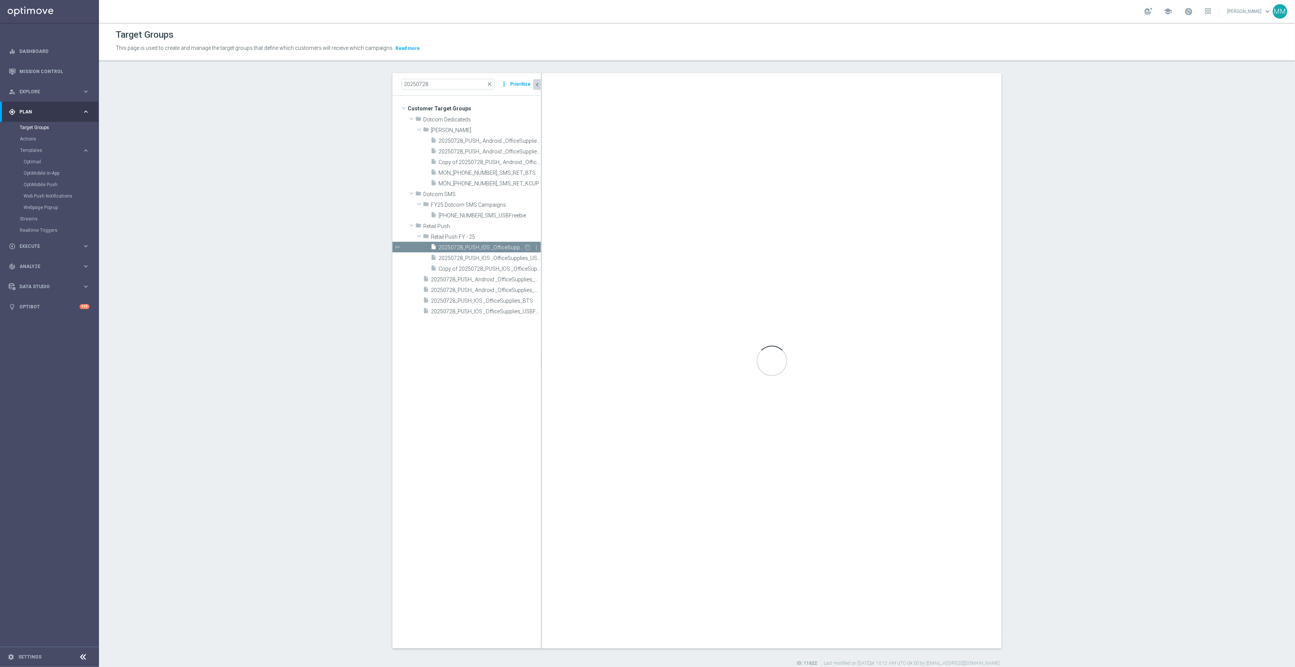
type input "Retail Push FY - 25"
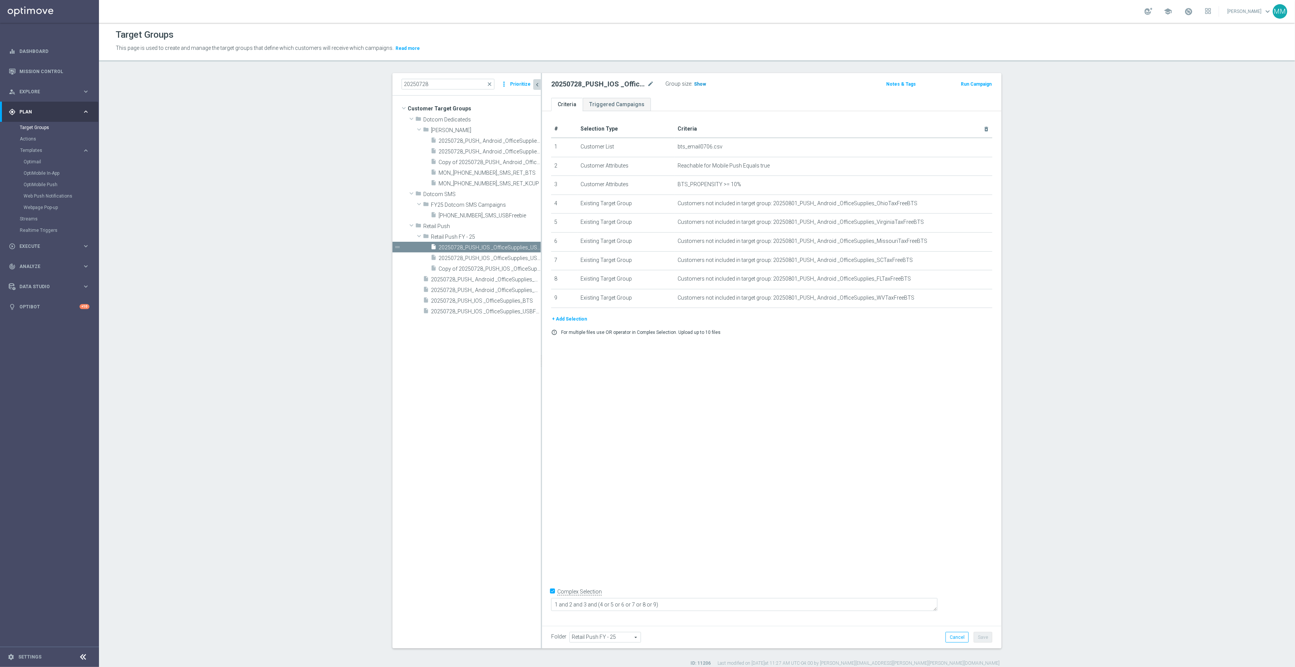
click at [699, 84] on span "Show" at bounding box center [700, 83] width 12 height 5
